Goal: Information Seeking & Learning: Learn about a topic

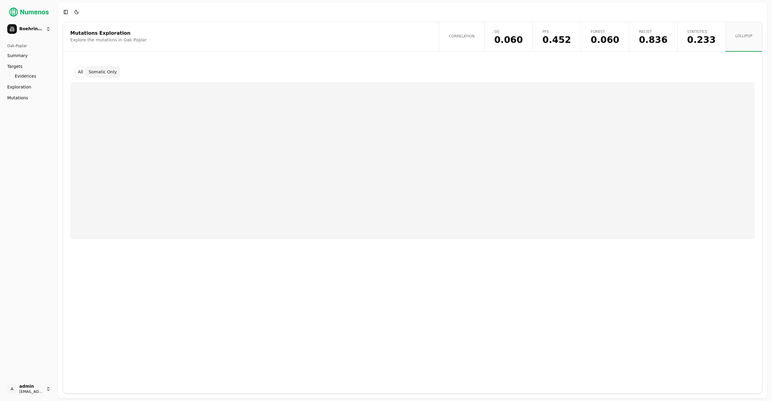
click at [76, 14] on button "Toggle Dark Mode" at bounding box center [76, 12] width 8 height 8
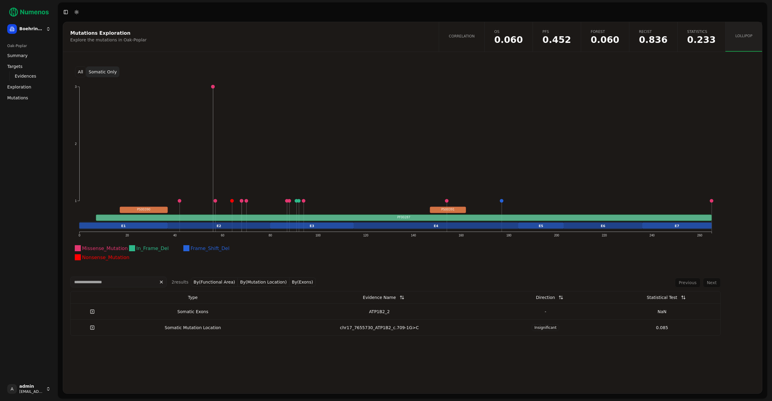
click at [24, 97] on span "Mutations" at bounding box center [17, 98] width 21 height 6
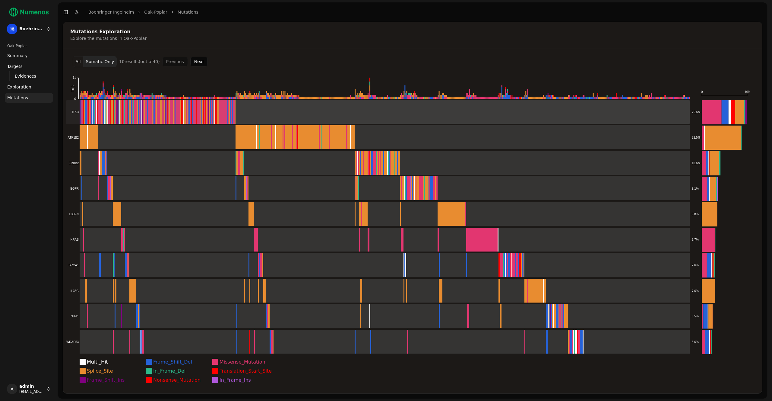
click at [268, 111] on rect at bounding box center [378, 112] width 624 height 24
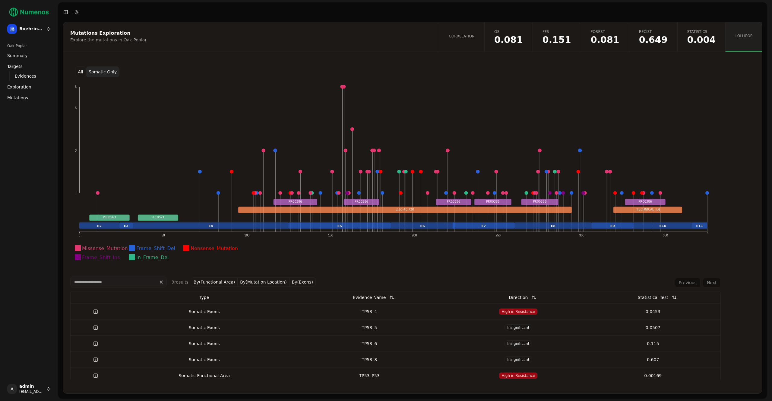
click at [18, 100] on span "Mutations" at bounding box center [17, 98] width 21 height 6
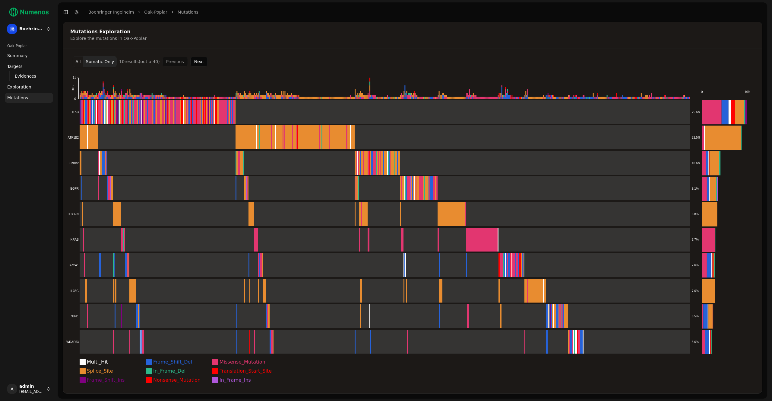
click at [193, 62] on button "Next" at bounding box center [199, 62] width 18 height 10
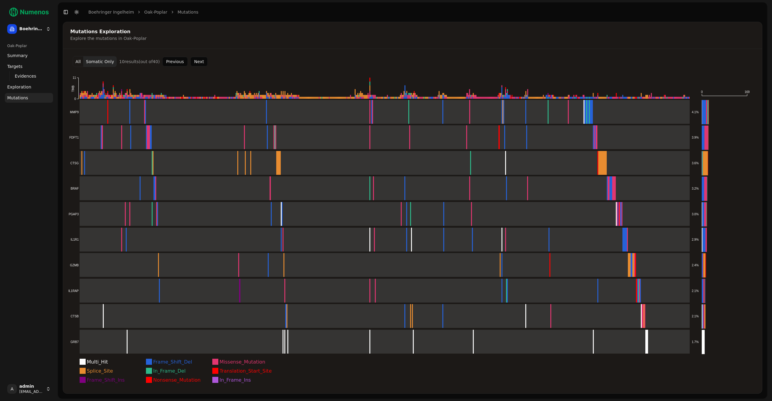
click at [191, 63] on button "Next" at bounding box center [199, 62] width 18 height 10
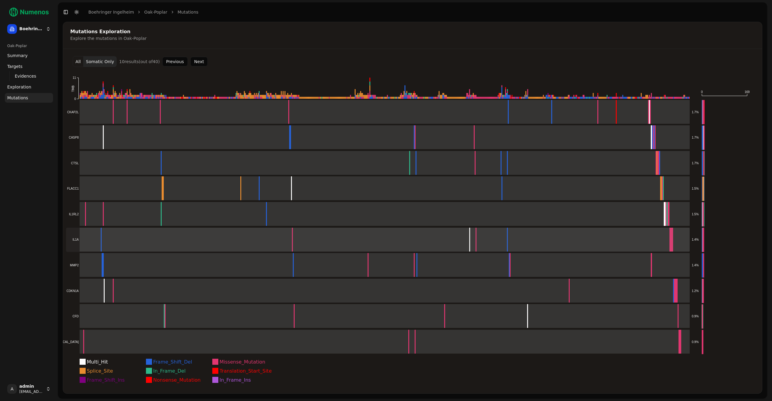
click at [216, 235] on rect at bounding box center [378, 239] width 624 height 24
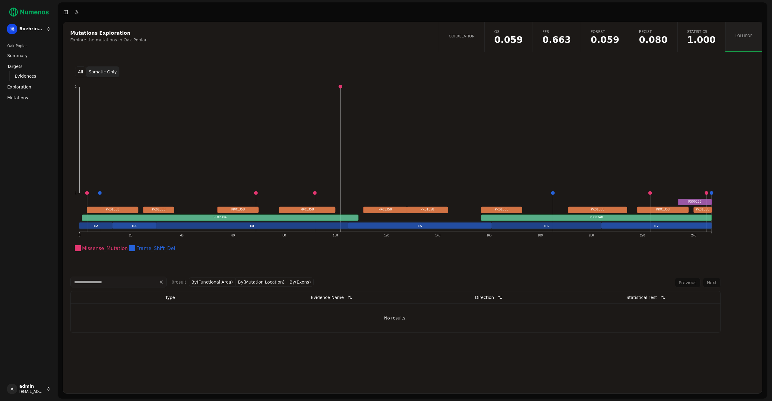
click at [80, 74] on button "All" at bounding box center [80, 71] width 11 height 11
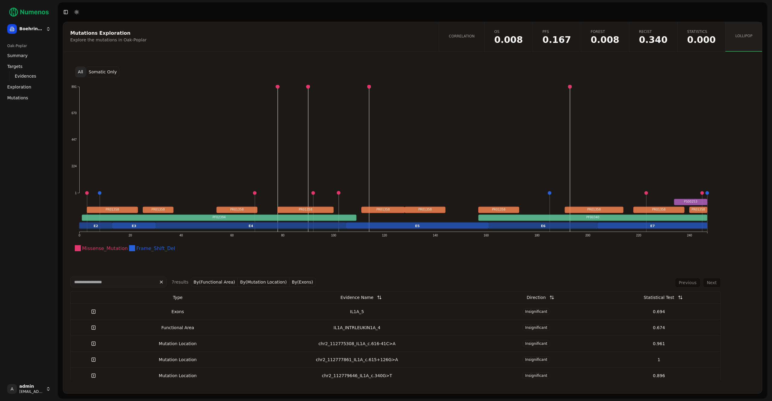
click at [694, 41] on span "0.000" at bounding box center [701, 39] width 29 height 9
click at [101, 73] on button "Somatic Only" at bounding box center [102, 71] width 33 height 11
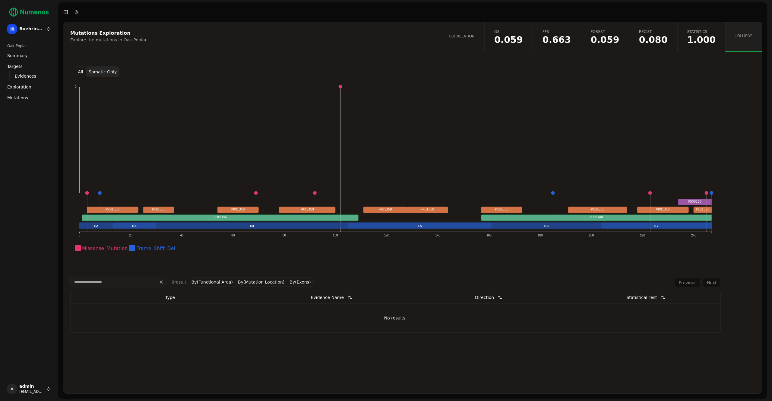
click at [699, 43] on span "1.000" at bounding box center [701, 39] width 29 height 9
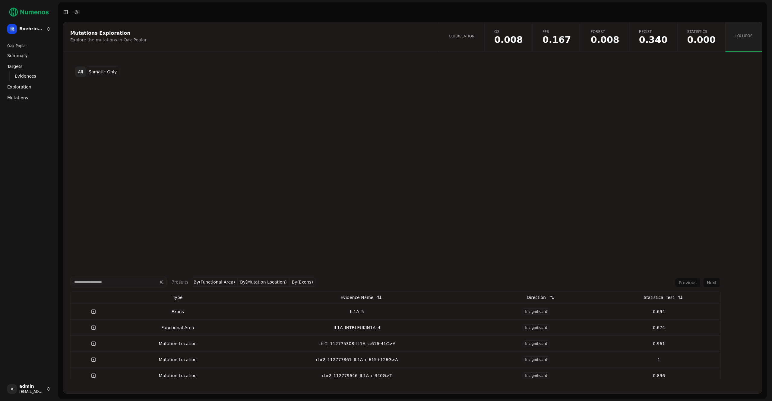
click at [10, 97] on span "Mutations" at bounding box center [17, 98] width 21 height 6
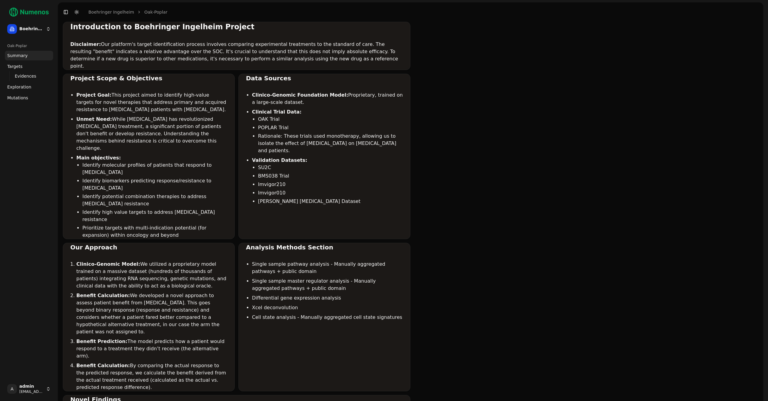
click at [18, 100] on span "Mutations" at bounding box center [17, 98] width 21 height 6
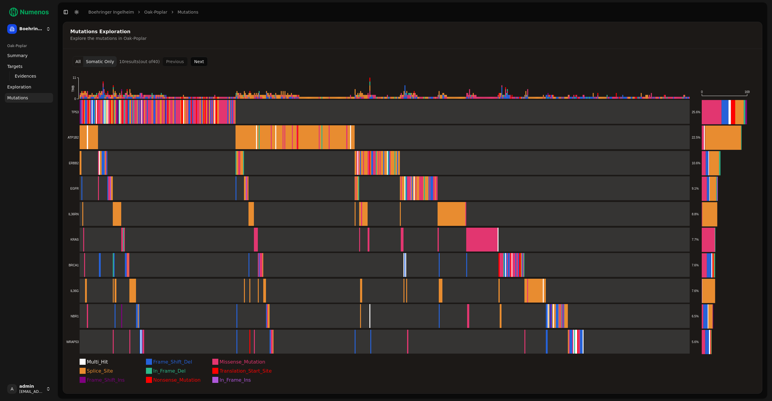
click at [74, 59] on button "All" at bounding box center [78, 61] width 11 height 11
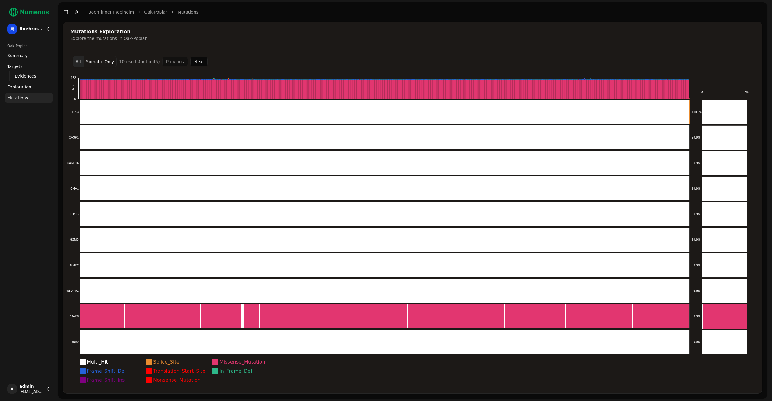
click at [202, 60] on button "Next" at bounding box center [199, 62] width 18 height 10
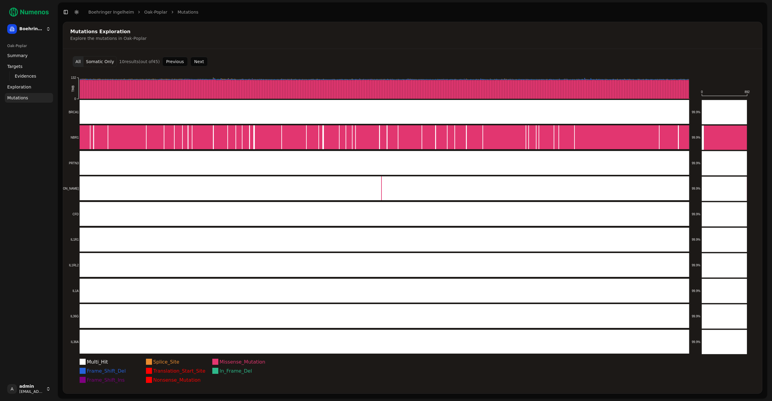
click at [201, 60] on button "Next" at bounding box center [199, 62] width 18 height 10
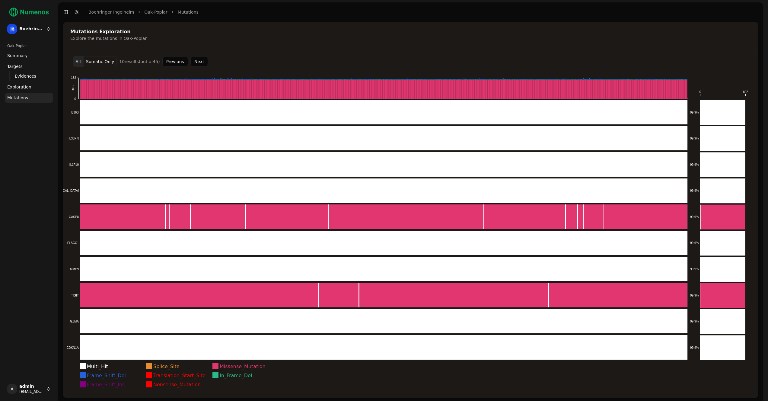
click at [26, 87] on span "Exploration" at bounding box center [19, 87] width 24 height 6
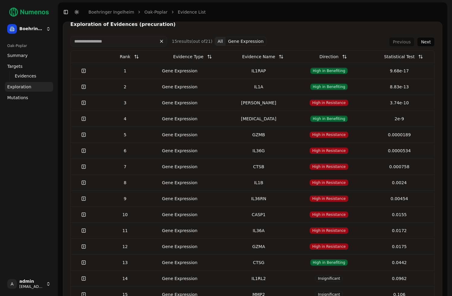
click at [284, 72] on div "IL1RAP" at bounding box center [258, 71] width 65 height 6
